Goal: Task Accomplishment & Management: Use online tool/utility

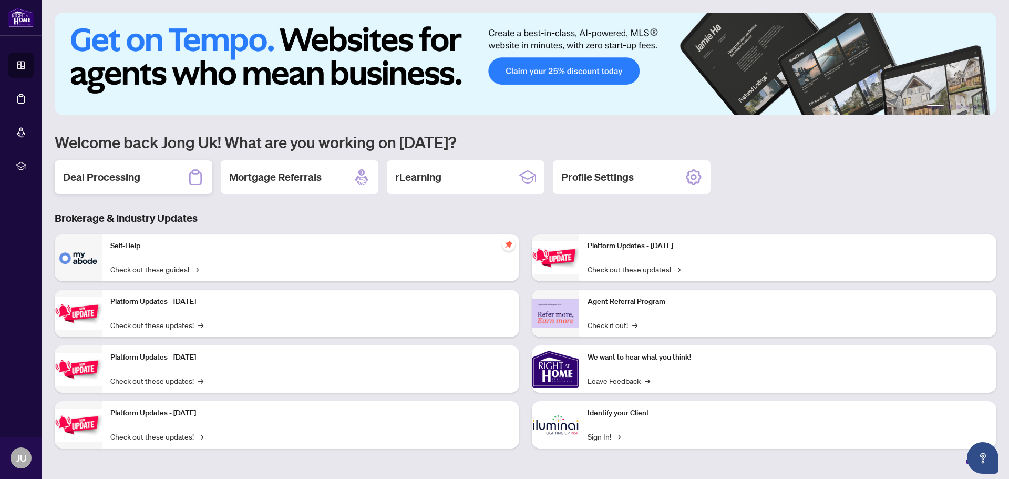
click at [110, 173] on h2 "Deal Processing" at bounding box center [101, 177] width 77 height 15
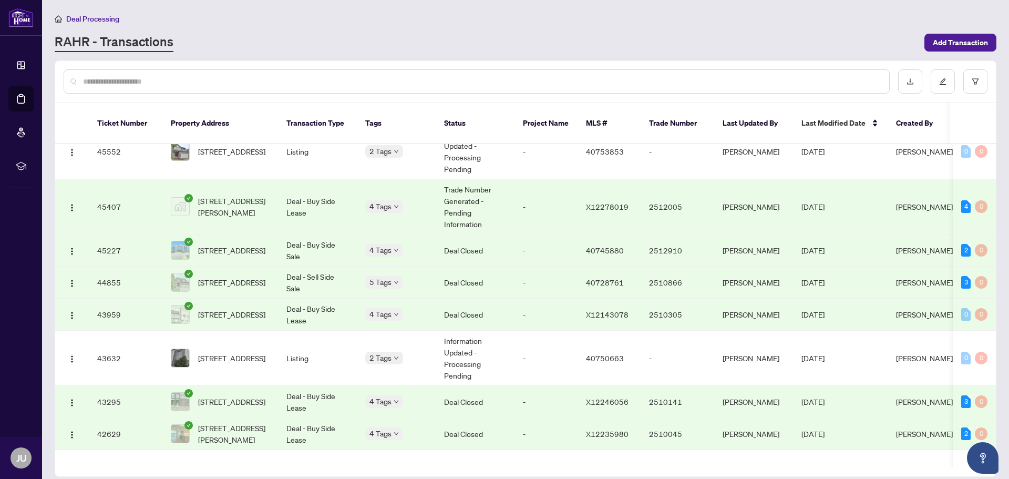
scroll to position [959, 0]
click at [234, 274] on div "[STREET_ADDRESS]" at bounding box center [201, 275] width 66 height 17
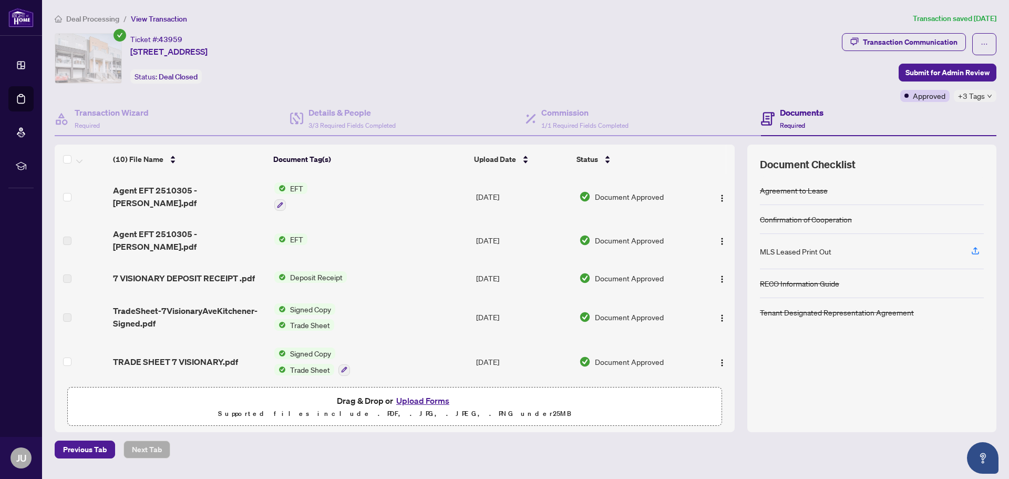
click at [298, 187] on span "EFT" at bounding box center [297, 188] width 22 height 12
click at [300, 243] on span "EFT" at bounding box center [290, 240] width 116 height 12
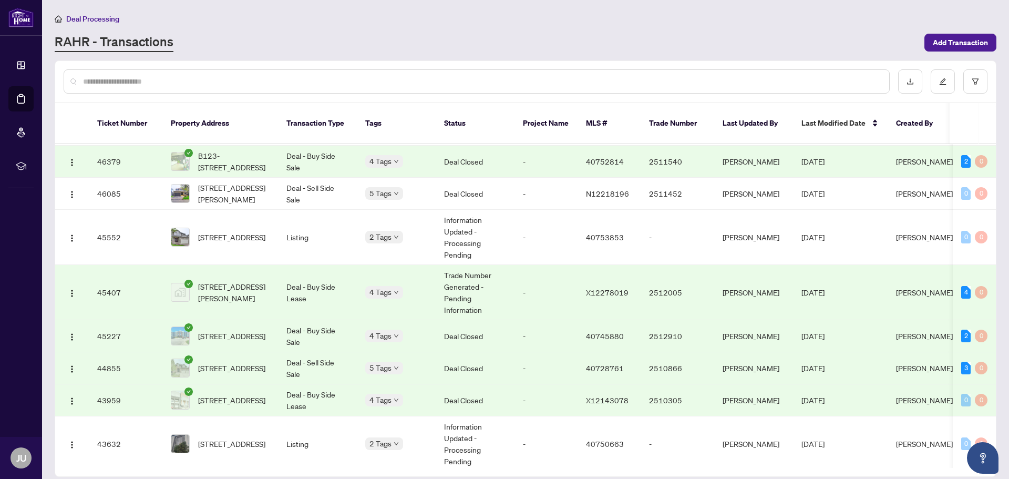
scroll to position [893, 0]
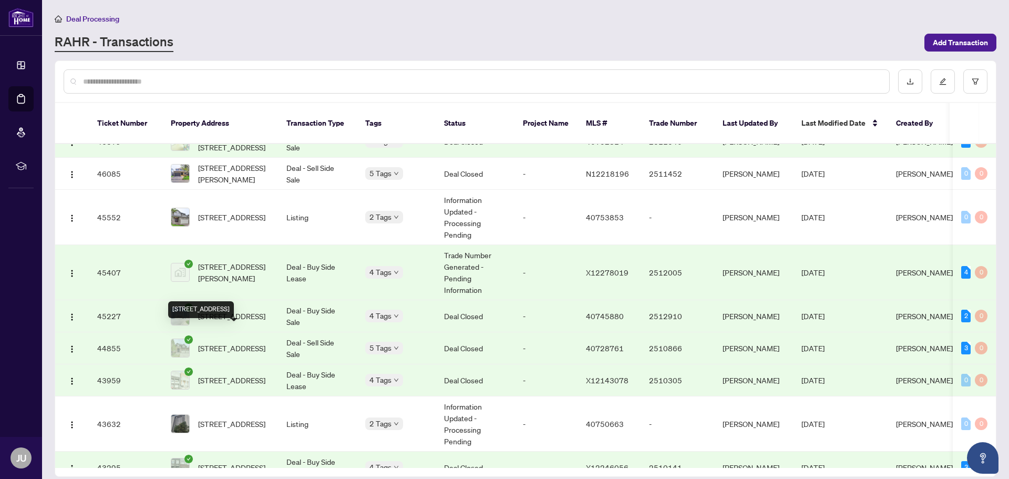
click at [243, 342] on span "[STREET_ADDRESS]" at bounding box center [231, 348] width 67 height 12
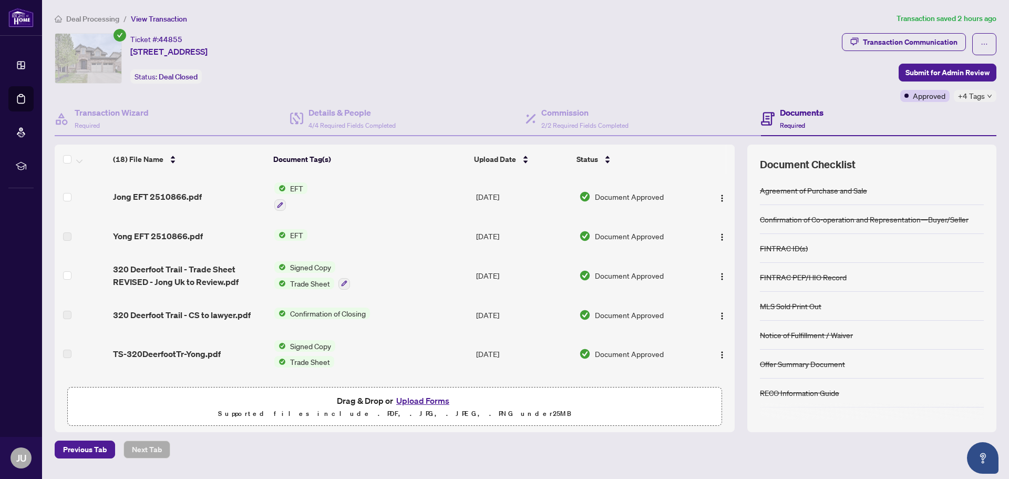
click at [301, 186] on span "EFT" at bounding box center [297, 188] width 22 height 12
click at [305, 242] on span "EFT" at bounding box center [290, 240] width 116 height 12
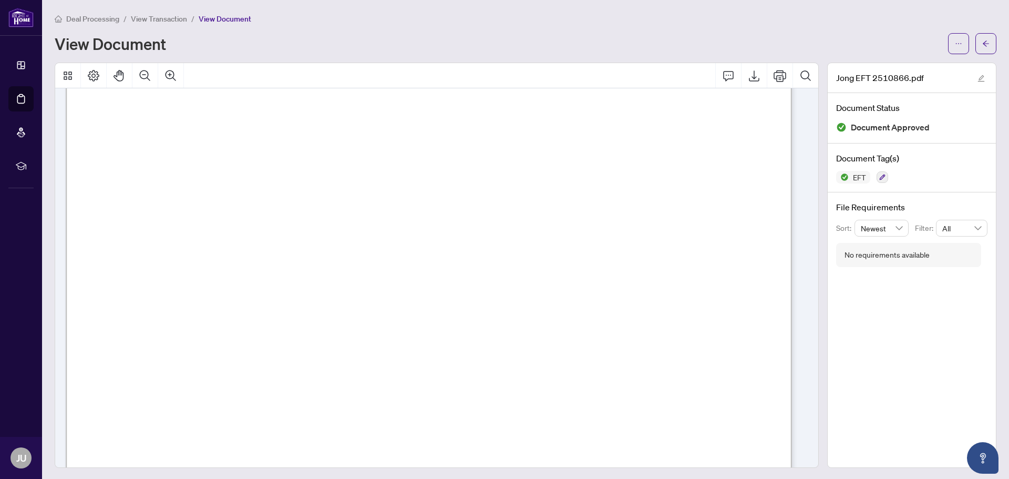
scroll to position [210, 0]
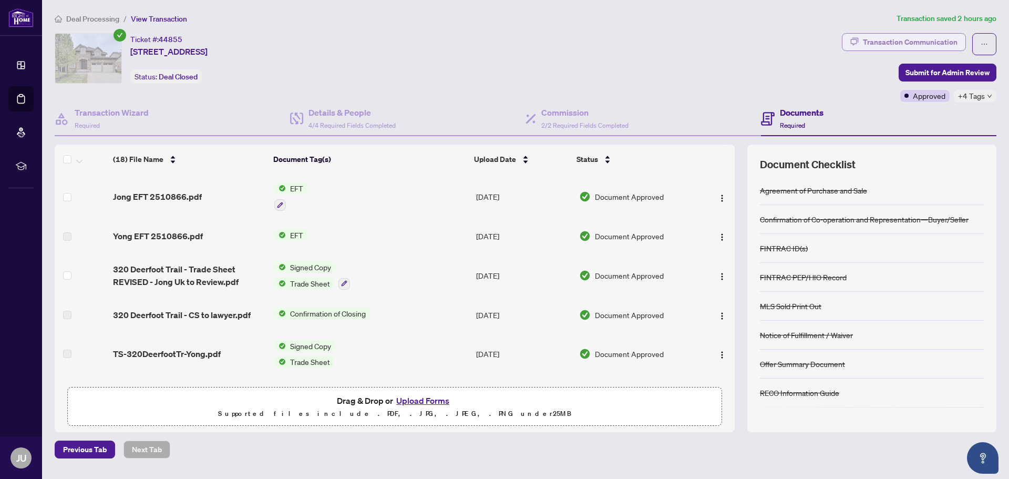
click at [912, 42] on div "Transaction Communication" at bounding box center [910, 42] width 95 height 17
